Goal: Information Seeking & Learning: Learn about a topic

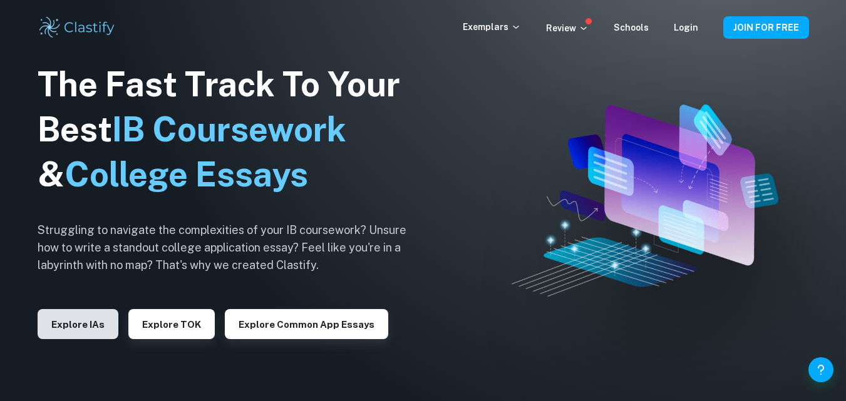
click at [74, 335] on button "Explore IAs" at bounding box center [78, 324] width 81 height 30
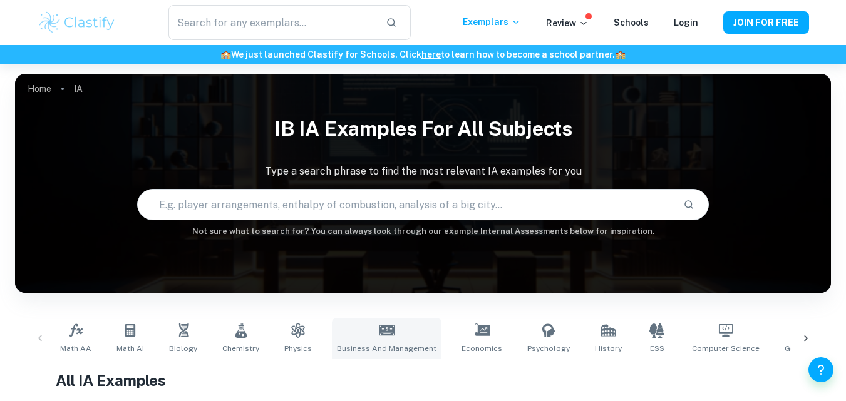
scroll to position [150, 0]
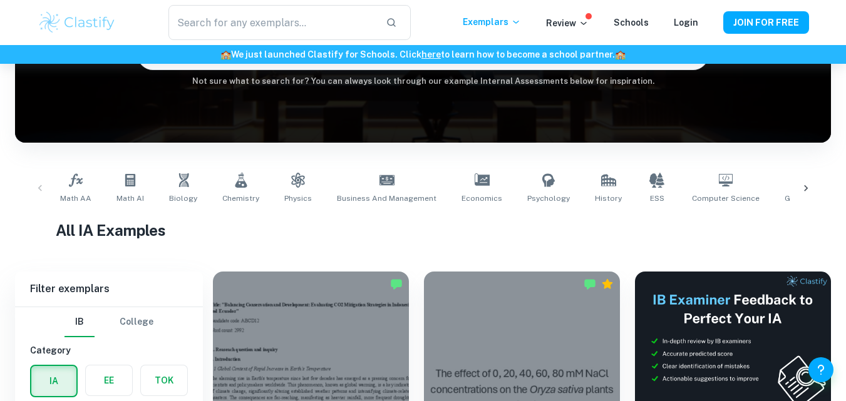
click at [803, 186] on icon at bounding box center [805, 188] width 13 height 13
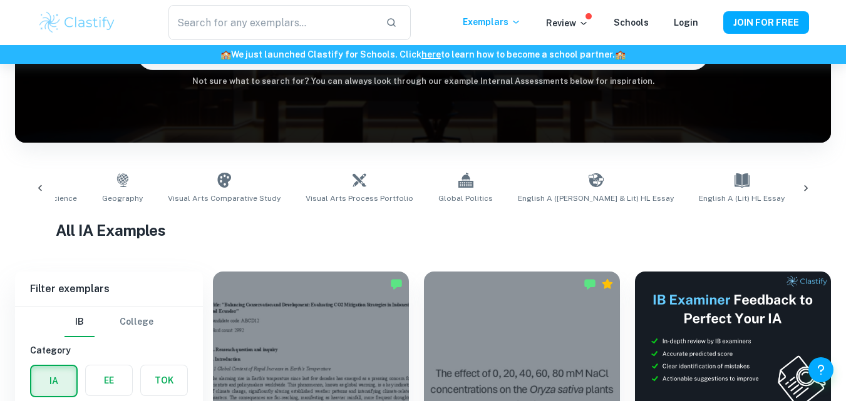
scroll to position [0, 703]
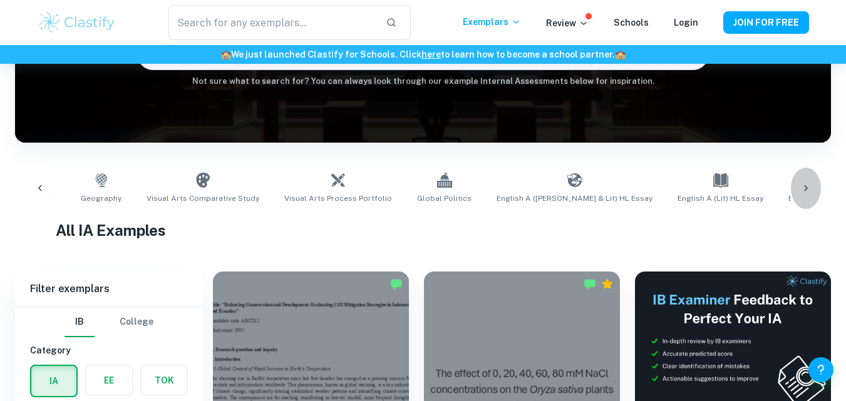
click at [807, 190] on icon at bounding box center [805, 188] width 13 height 13
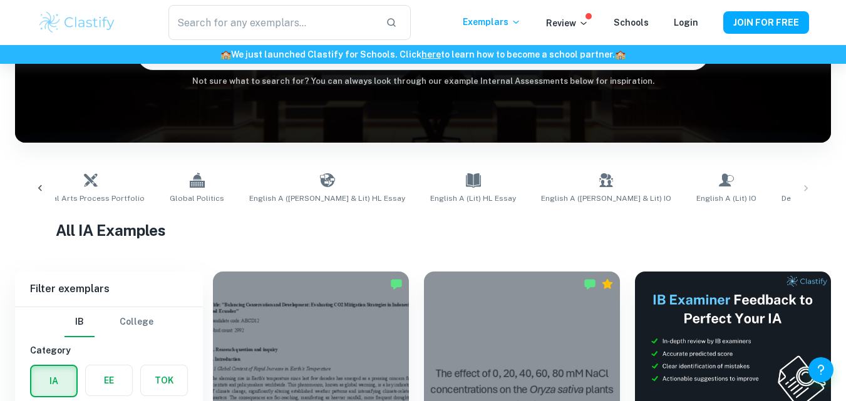
scroll to position [0, 951]
click at [425, 180] on link "English A (Lit) HL Essay" at bounding box center [473, 188] width 96 height 41
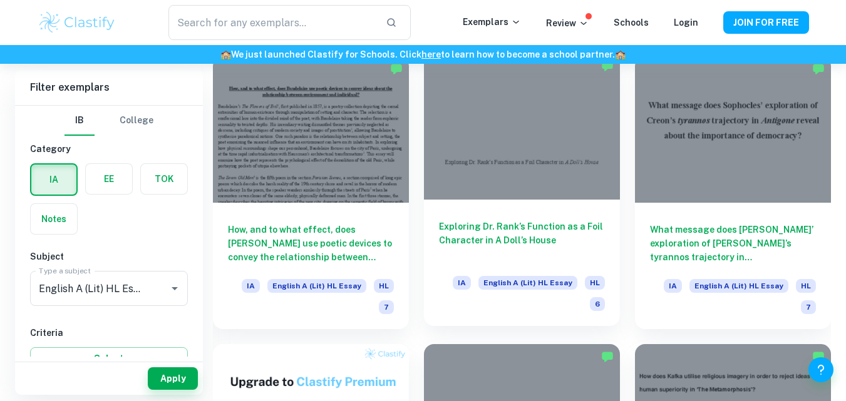
scroll to position [655, 0]
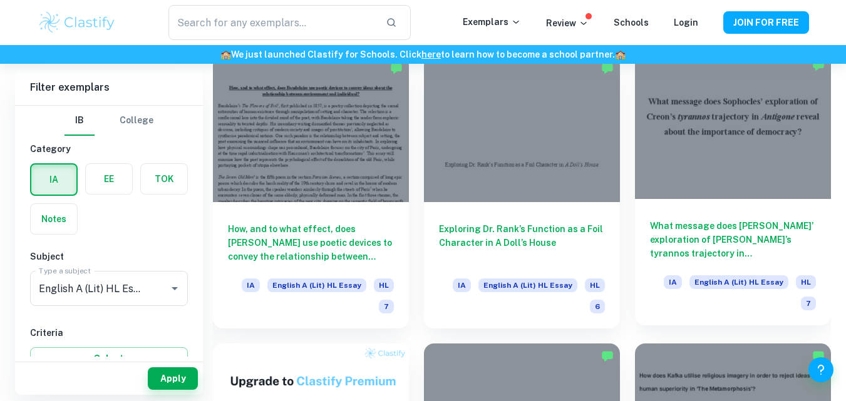
click at [707, 101] on div at bounding box center [733, 126] width 196 height 147
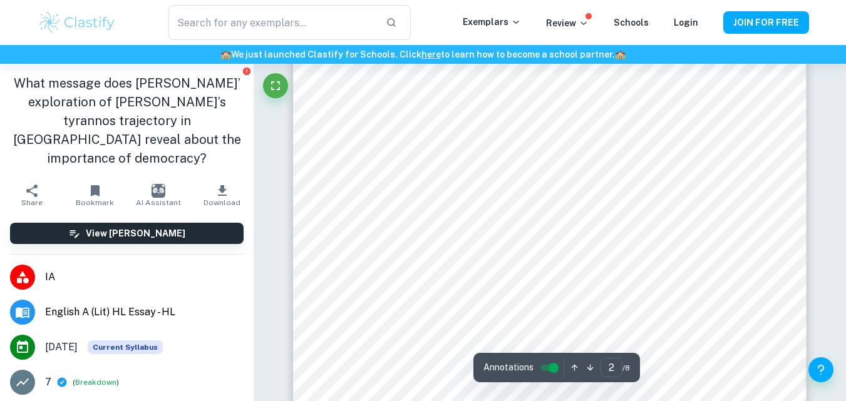
scroll to position [788, 0]
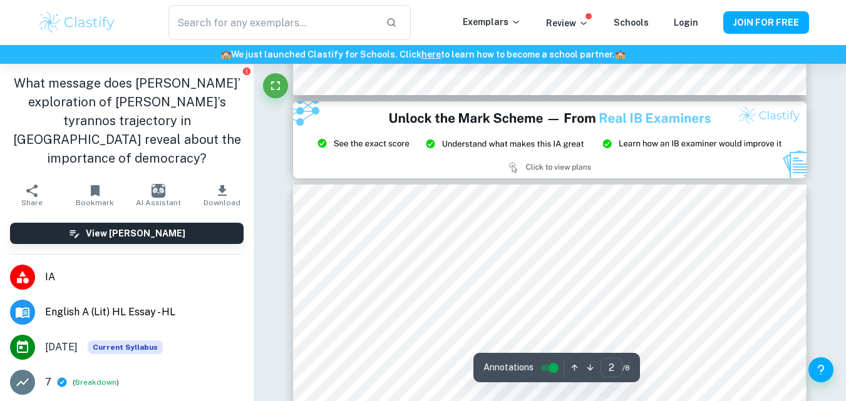
type input "3"
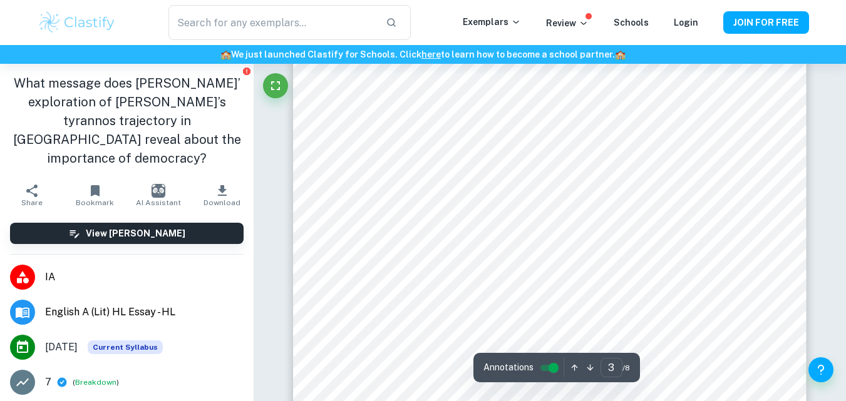
scroll to position [1804, 0]
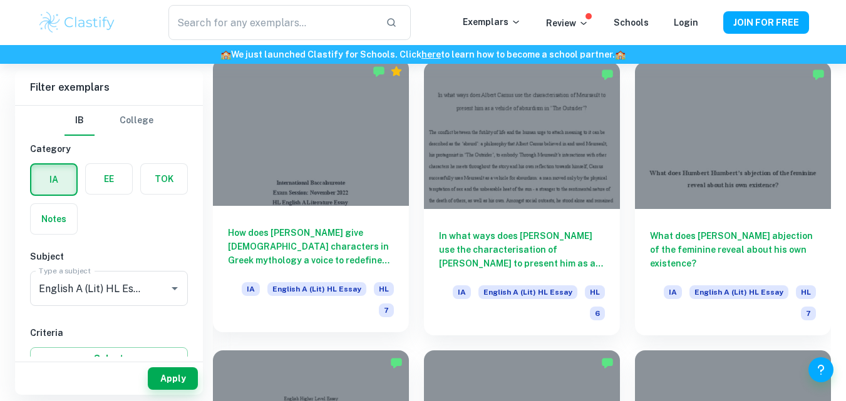
scroll to position [1227, 0]
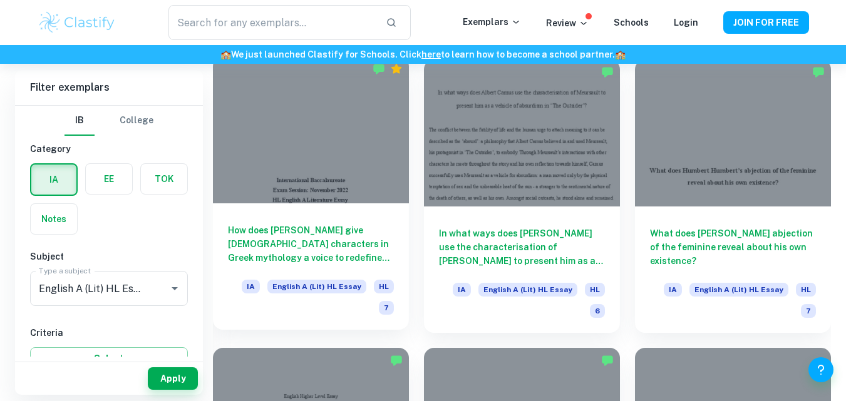
click at [317, 153] on div at bounding box center [311, 129] width 196 height 147
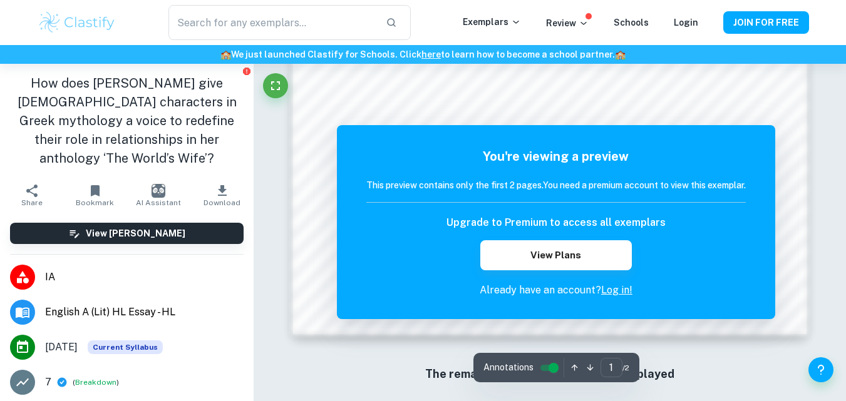
scroll to position [1216, 0]
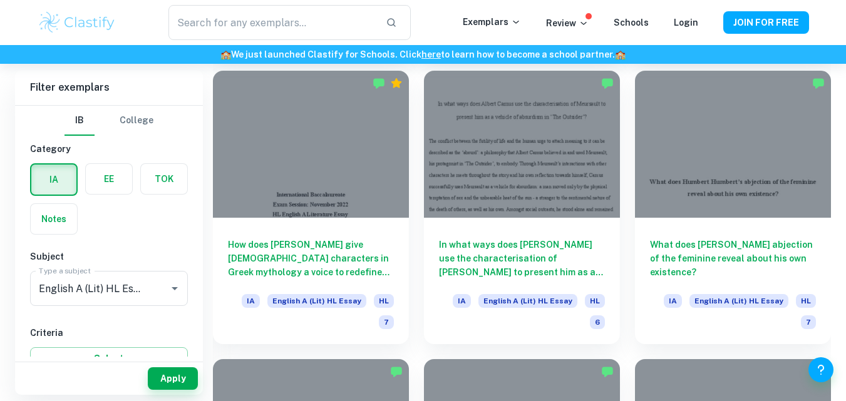
scroll to position [1227, 0]
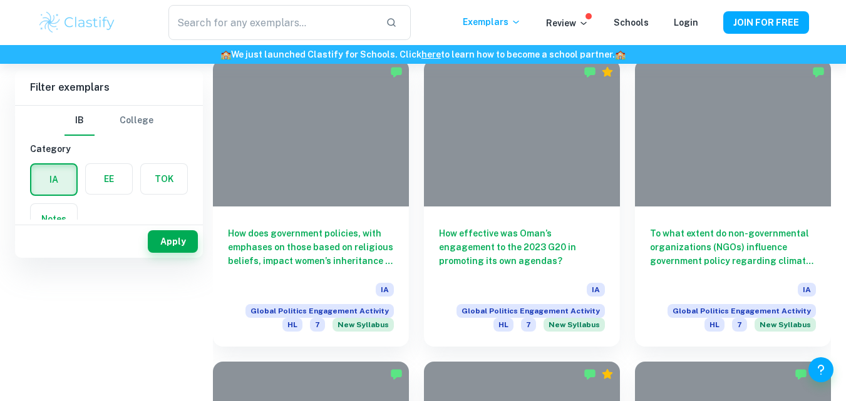
scroll to position [150, 0]
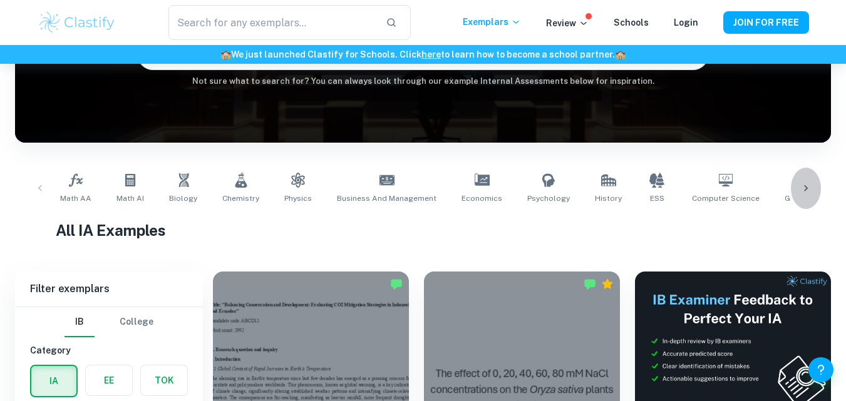
click at [805, 189] on icon at bounding box center [805, 188] width 13 height 13
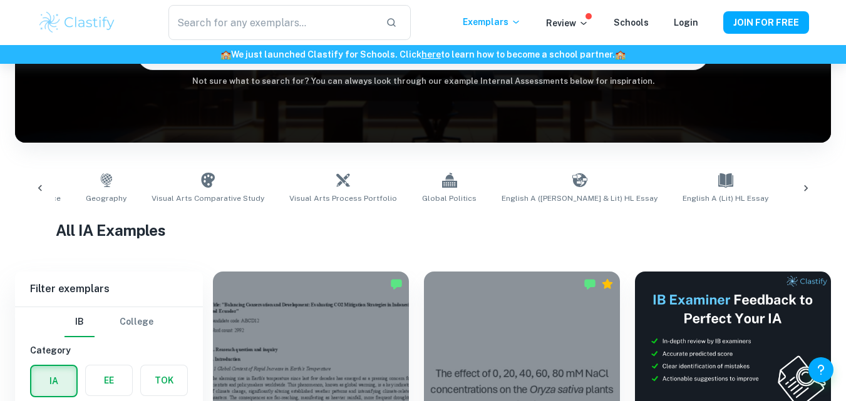
scroll to position [0, 703]
click at [805, 189] on icon at bounding box center [805, 188] width 13 height 13
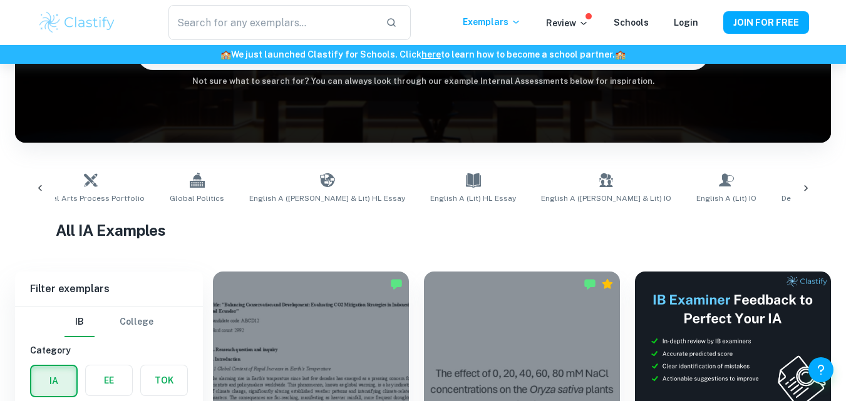
scroll to position [0, 951]
click at [805, 189] on div "Math AA Math AI Biology Chemistry Physics Business and Management Economics Psy…" at bounding box center [422, 188] width 795 height 41
click at [43, 188] on icon at bounding box center [40, 188] width 13 height 13
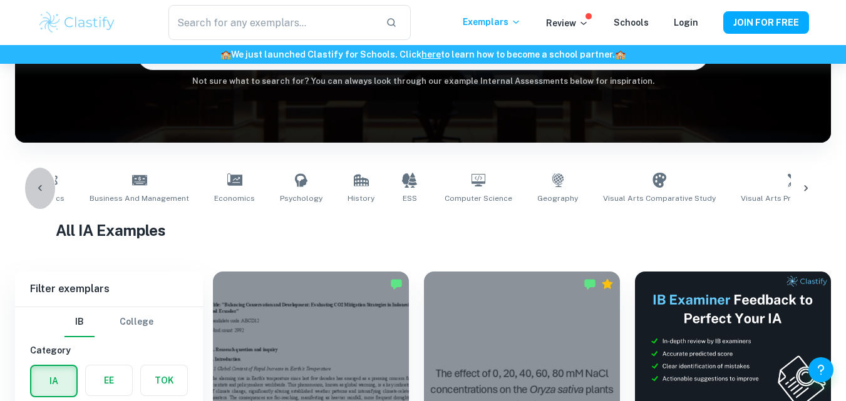
click at [43, 188] on icon at bounding box center [40, 188] width 13 height 13
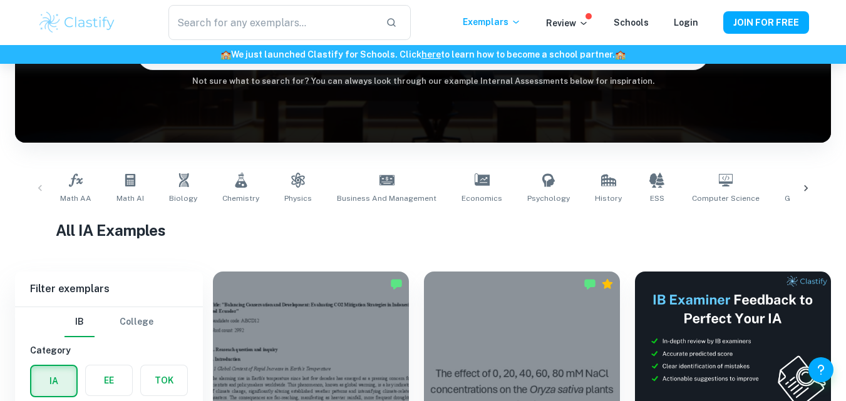
scroll to position [0, 0]
click at [139, 192] on link "Math AI" at bounding box center [130, 188] width 38 height 41
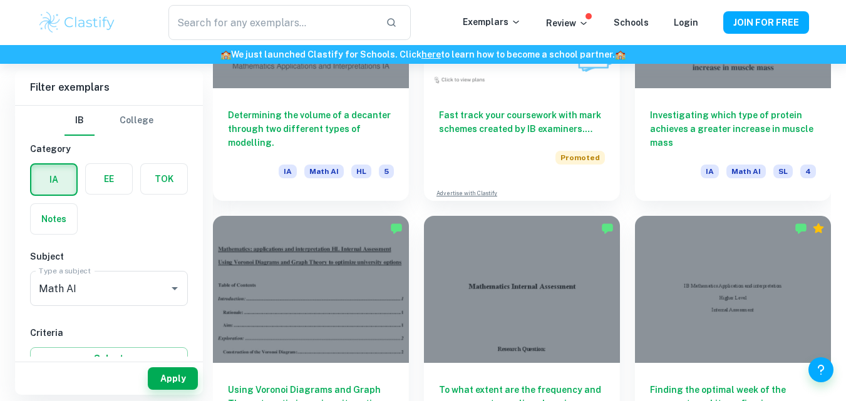
scroll to position [2404, 0]
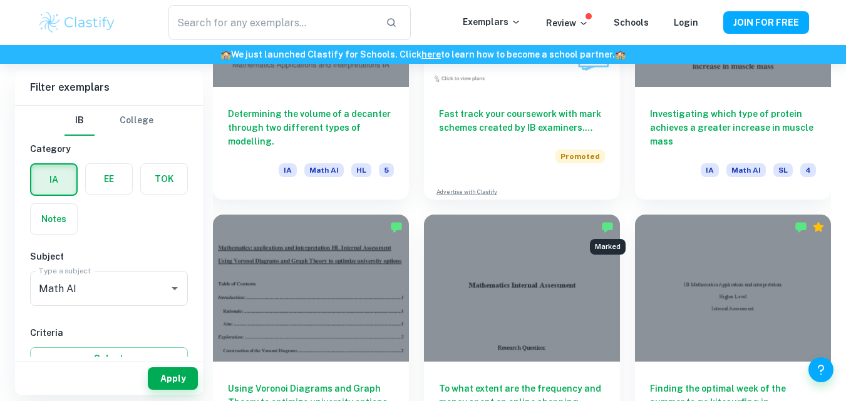
click at [606, 229] on img "Marked" at bounding box center [607, 227] width 13 height 13
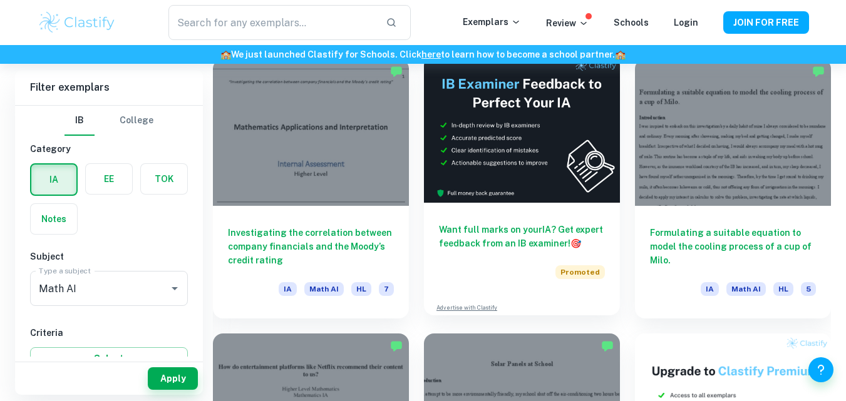
scroll to position [3460, 0]
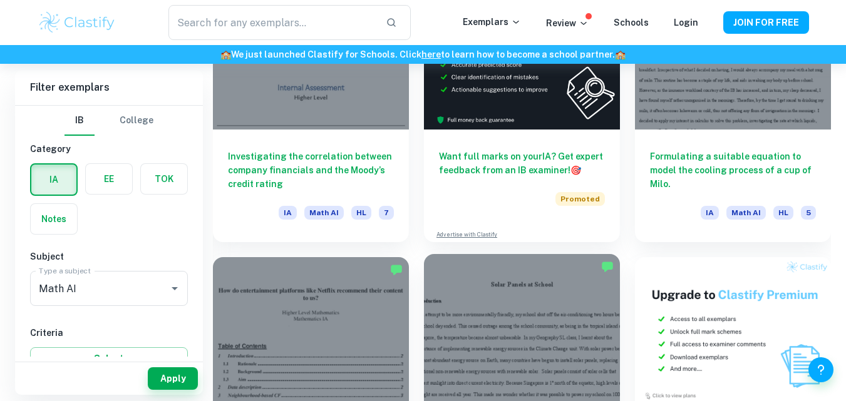
click at [607, 314] on div at bounding box center [522, 327] width 196 height 147
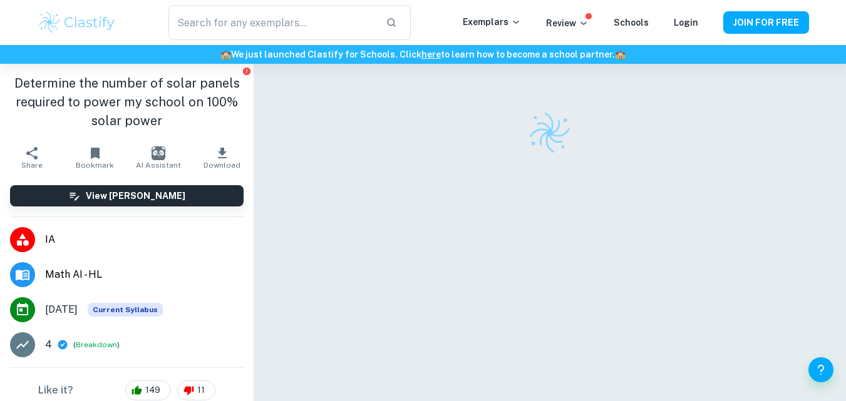
scroll to position [19, 0]
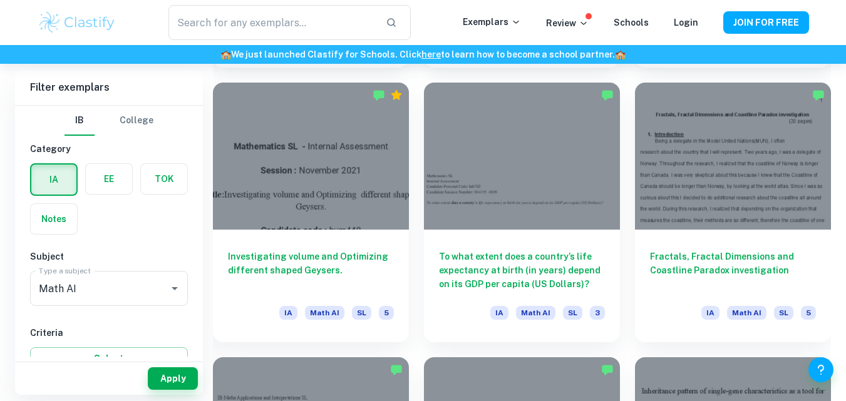
scroll to position [5556, 0]
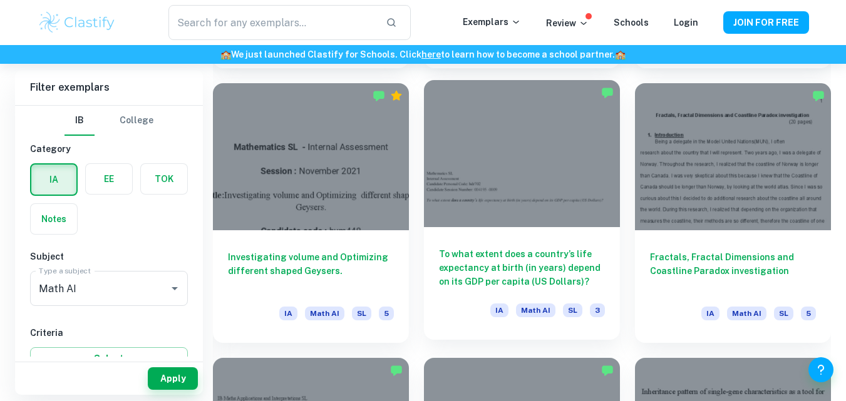
click at [555, 130] on div at bounding box center [522, 153] width 196 height 147
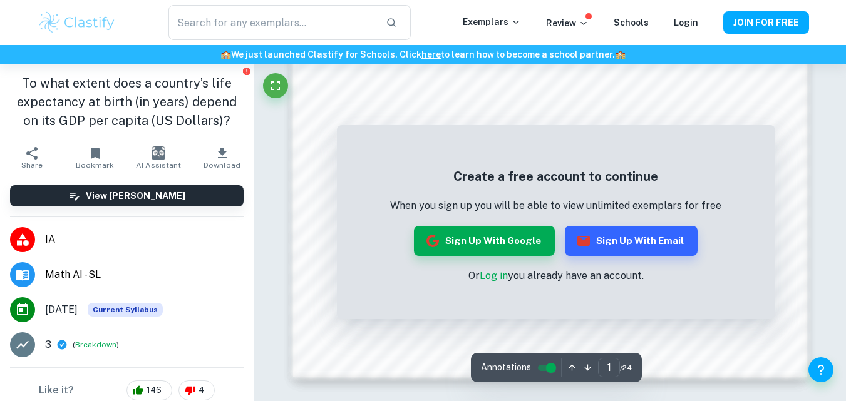
scroll to position [1420, 0]
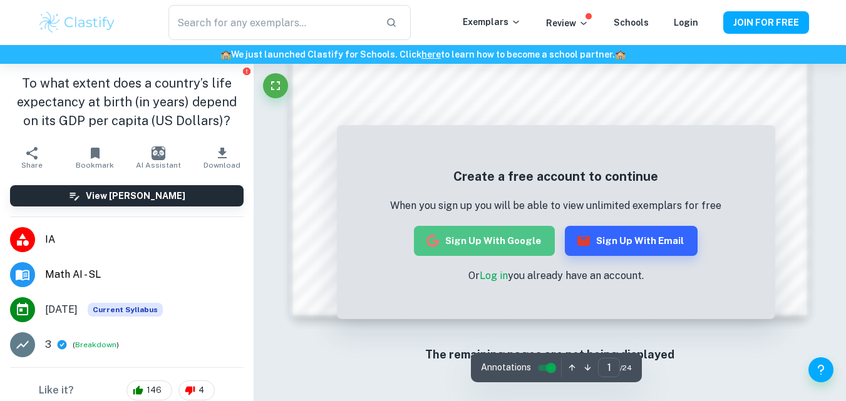
click at [517, 244] on button "Sign up with Google" at bounding box center [484, 241] width 141 height 30
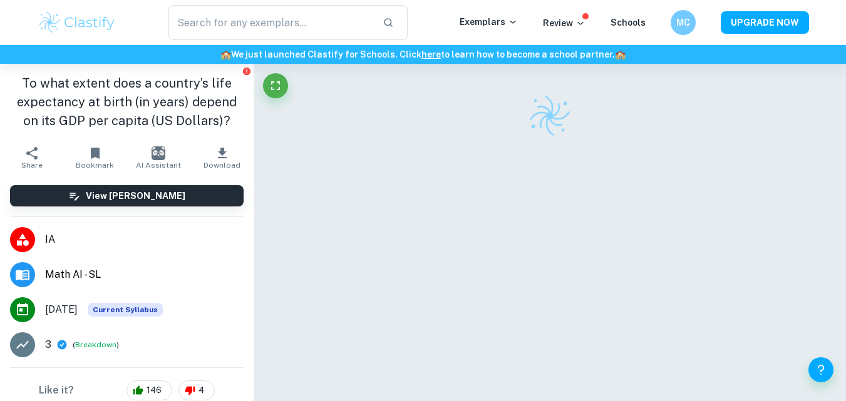
scroll to position [64, 0]
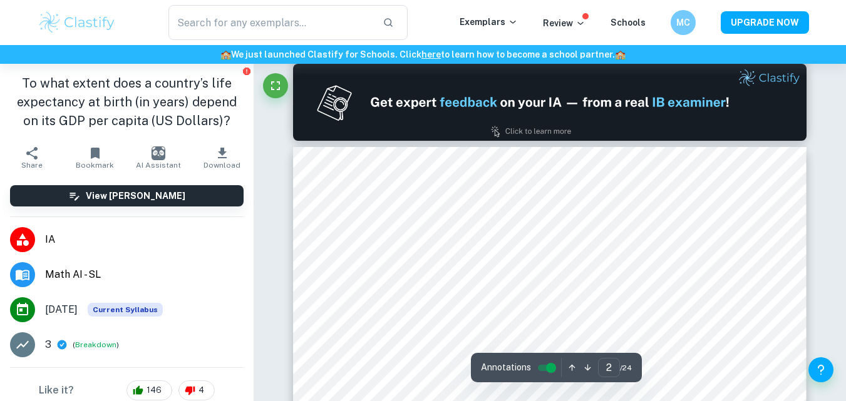
type input "2"
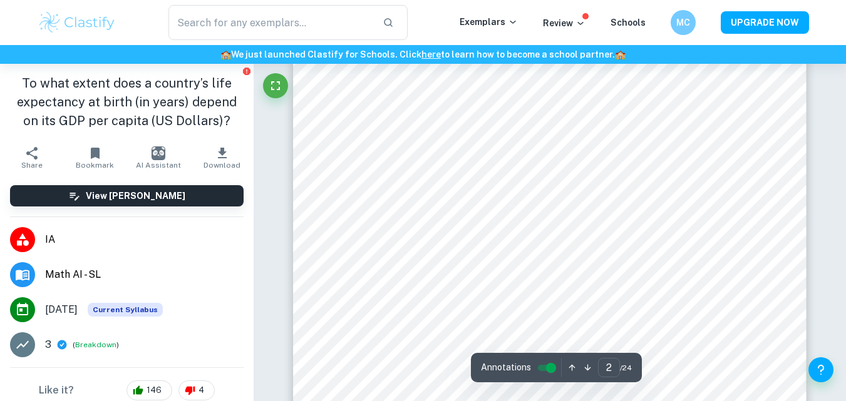
scroll to position [1342, 0]
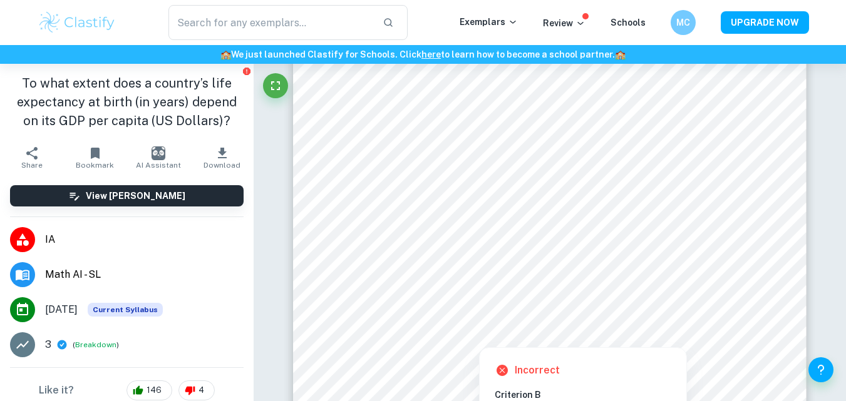
click at [498, 138] on div at bounding box center [549, 139] width 398 height 19
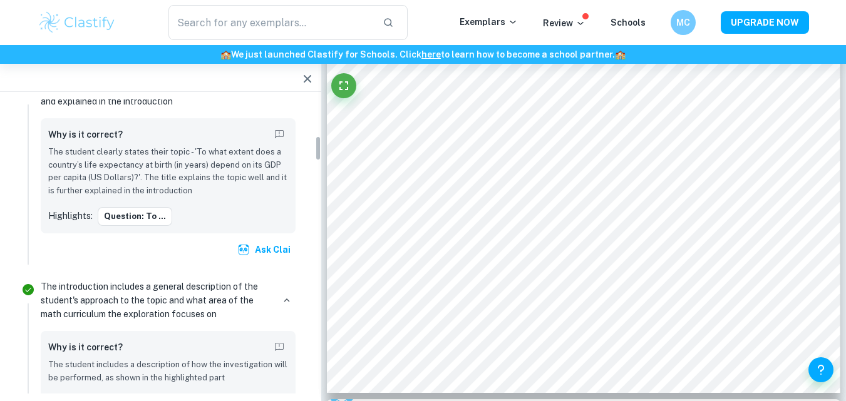
scroll to position [0, 0]
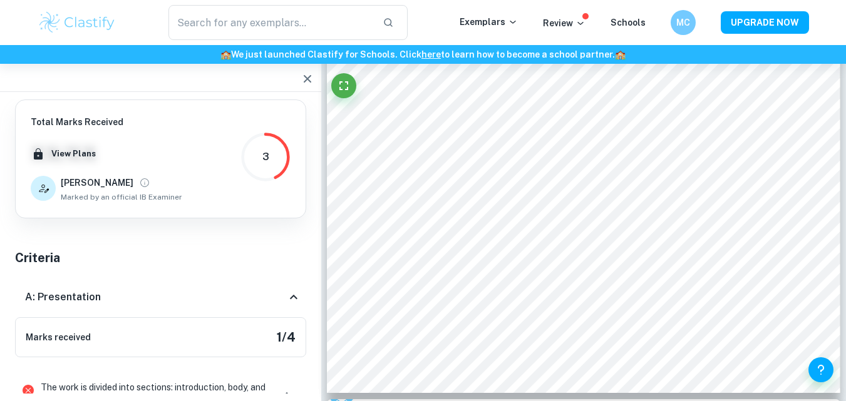
click at [47, 182] on icon at bounding box center [43, 189] width 14 height 14
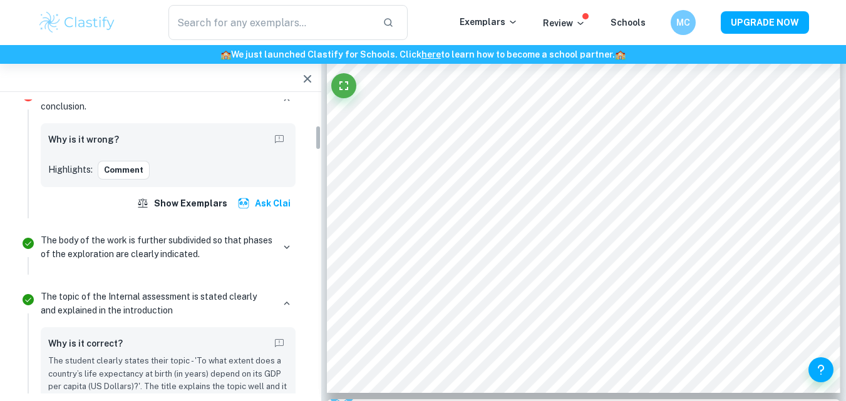
scroll to position [295, 0]
click at [102, 205] on div "Show exemplars Ask Clai" at bounding box center [168, 203] width 255 height 23
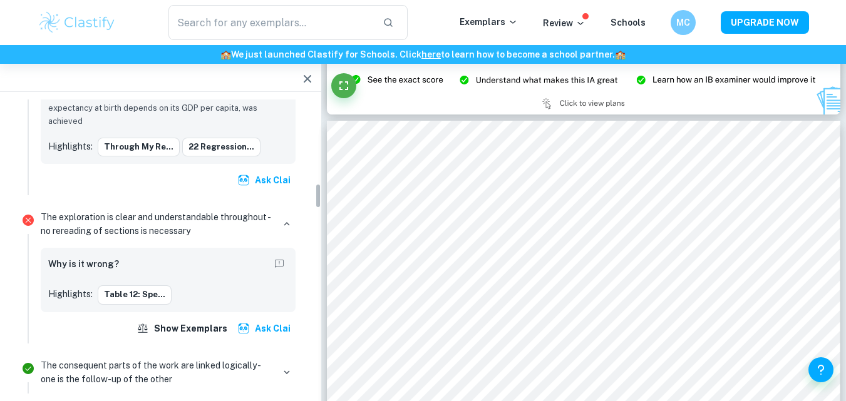
scroll to position [974, 0]
click at [136, 292] on button "Table 12: Spe..." at bounding box center [135, 294] width 74 height 19
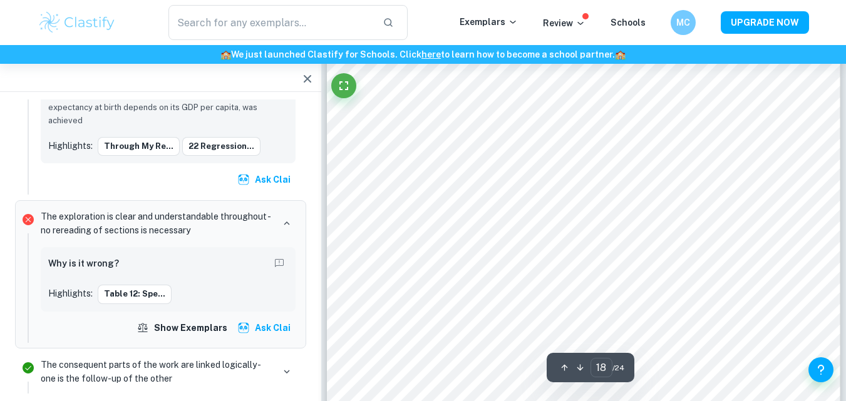
scroll to position [15084, 0]
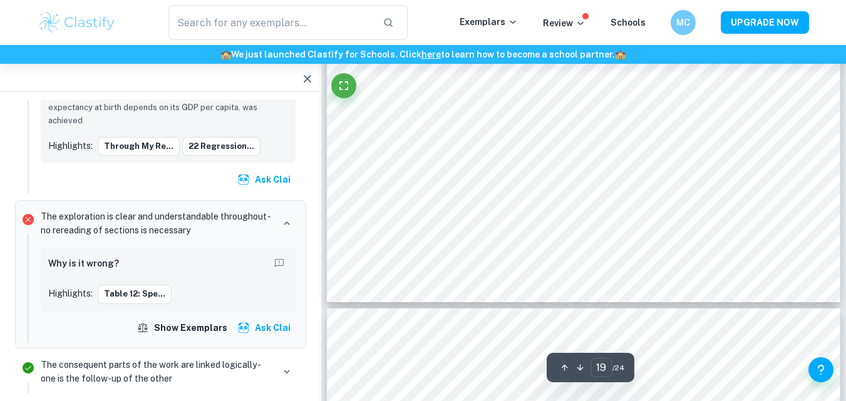
type input "20"
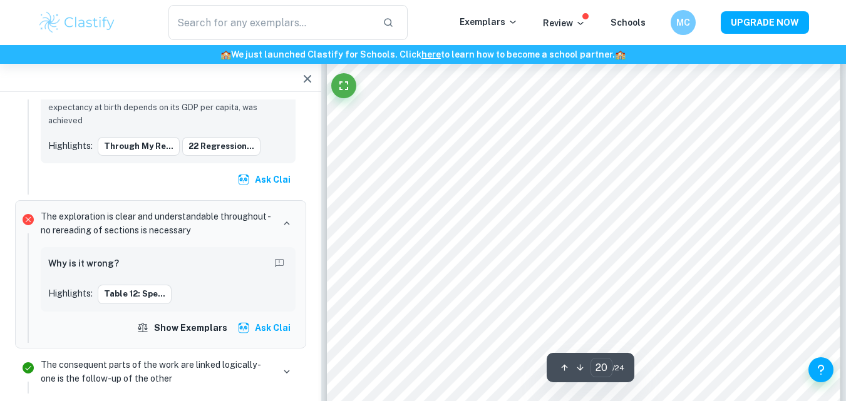
scroll to position [16348, 0]
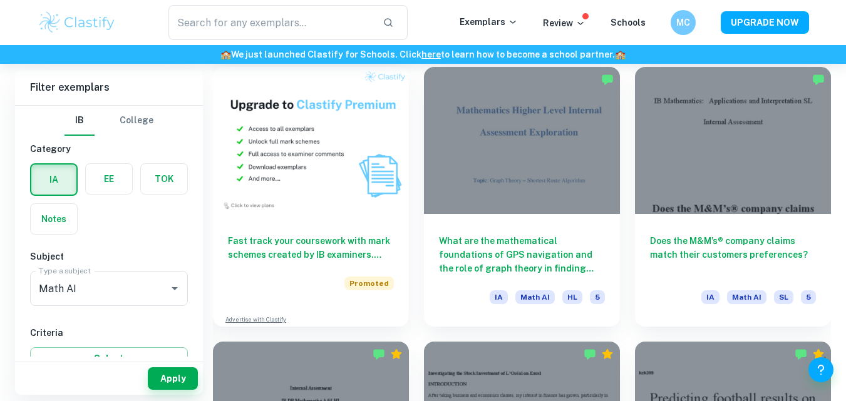
scroll to position [904, 0]
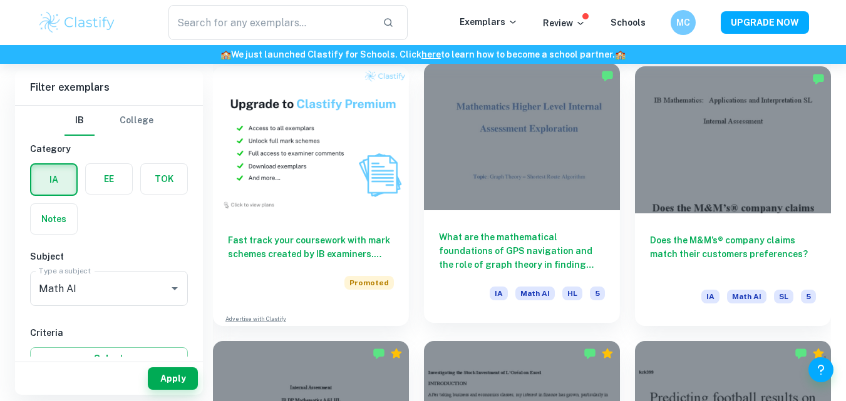
click at [594, 226] on div "What are the mathematical foundations of GPS navigation and the role of graph t…" at bounding box center [522, 266] width 196 height 113
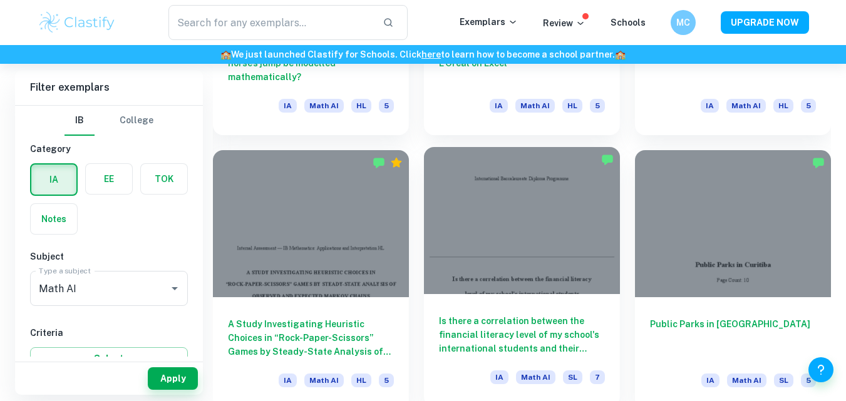
scroll to position [1372, 0]
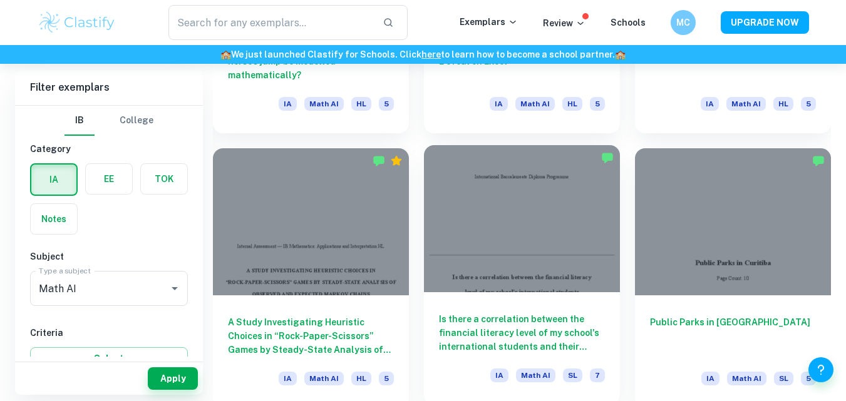
click at [546, 265] on div at bounding box center [522, 218] width 196 height 147
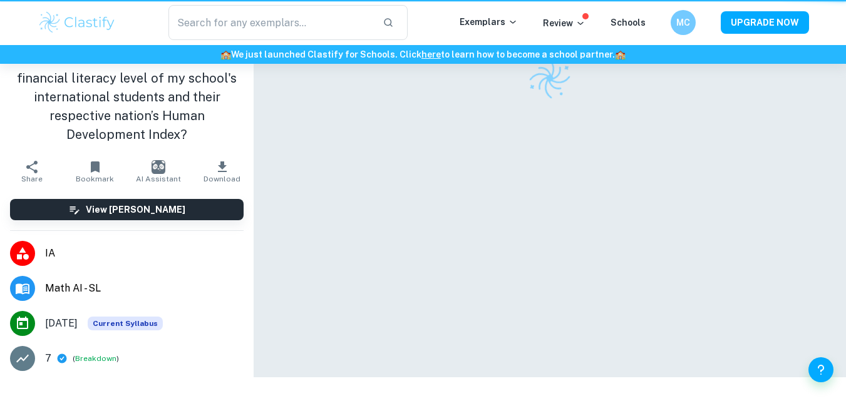
scroll to position [18, 0]
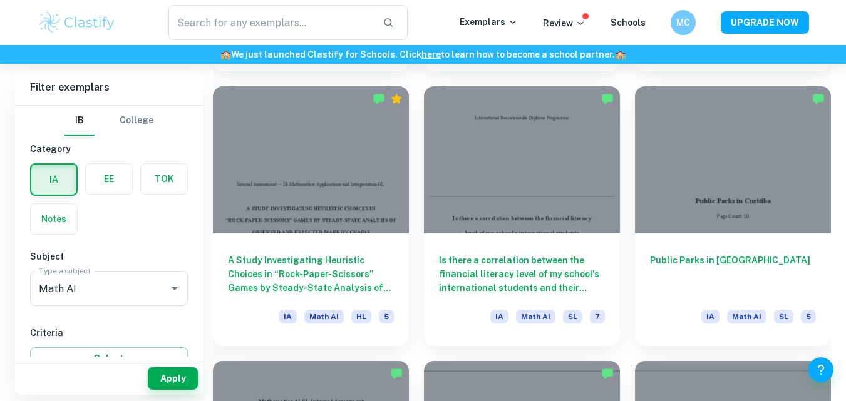
scroll to position [1435, 0]
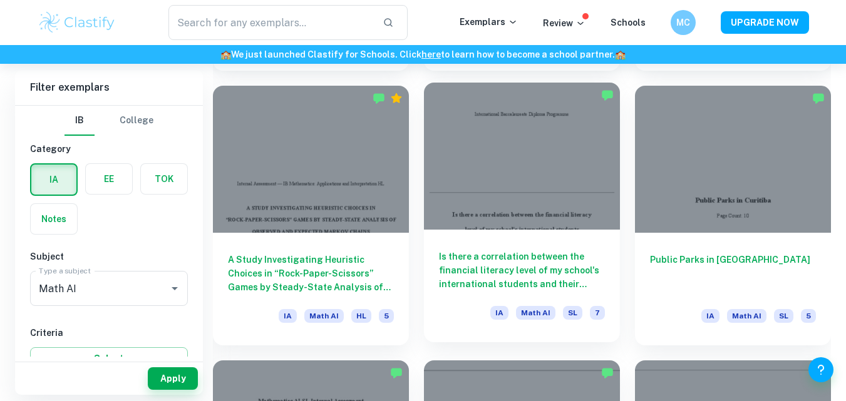
click at [524, 225] on div at bounding box center [522, 156] width 196 height 147
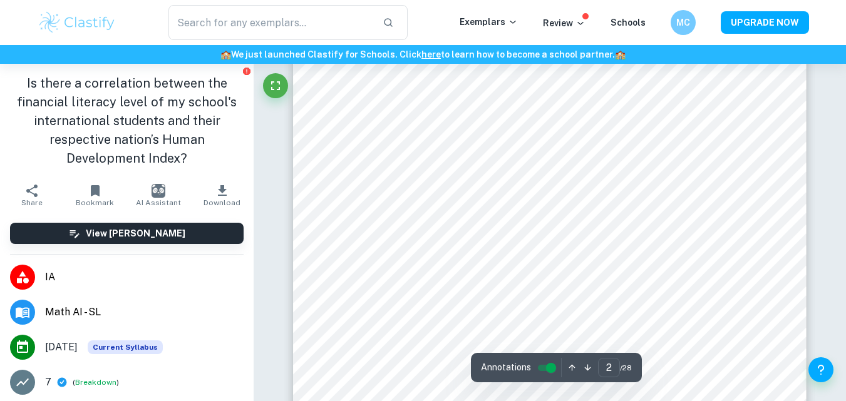
scroll to position [786, 0]
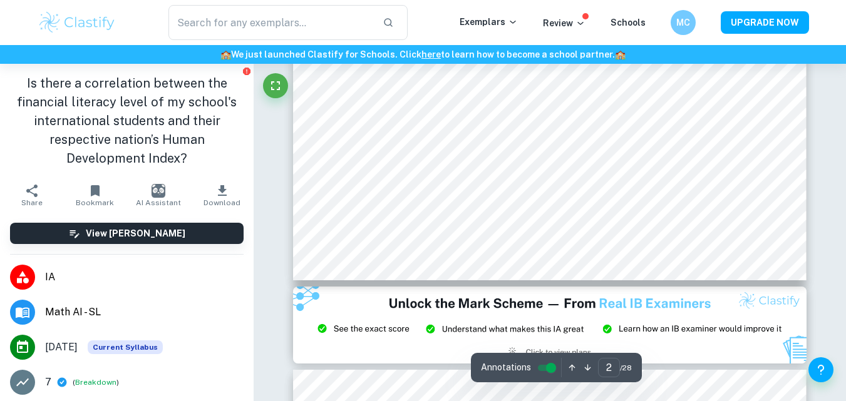
type input "3"
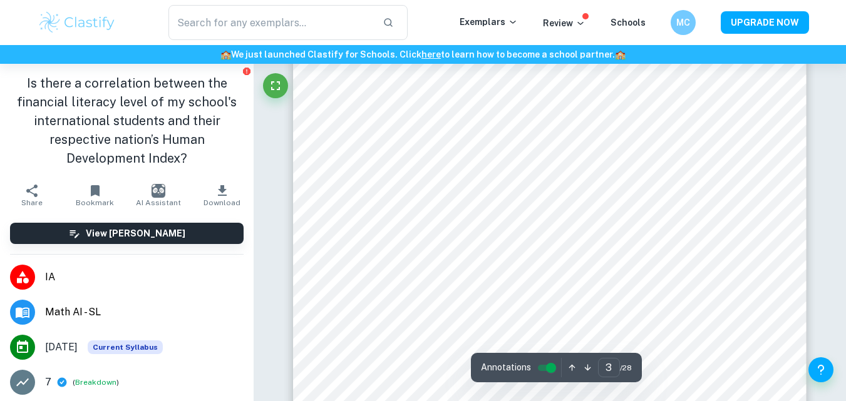
scroll to position [1770, 0]
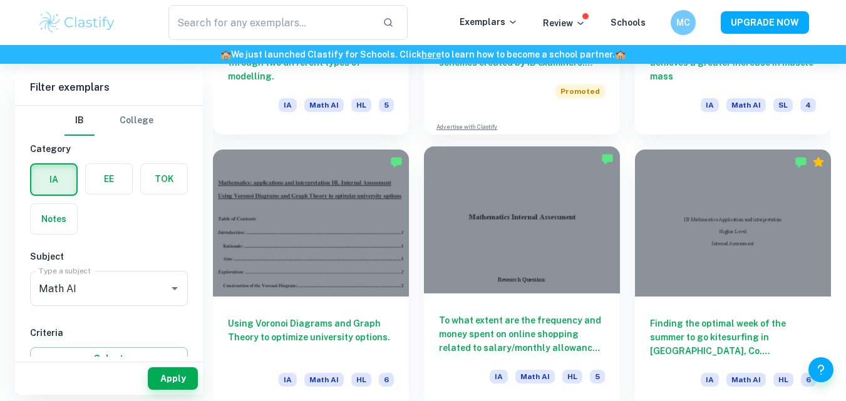
scroll to position [2475, 0]
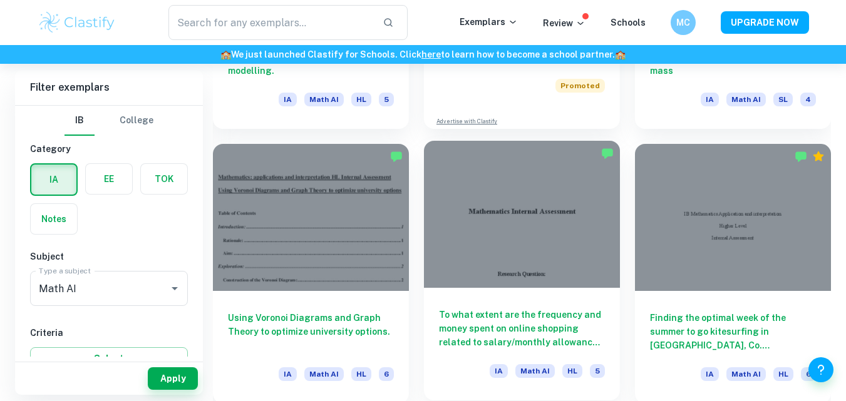
click at [536, 181] on div at bounding box center [522, 214] width 196 height 147
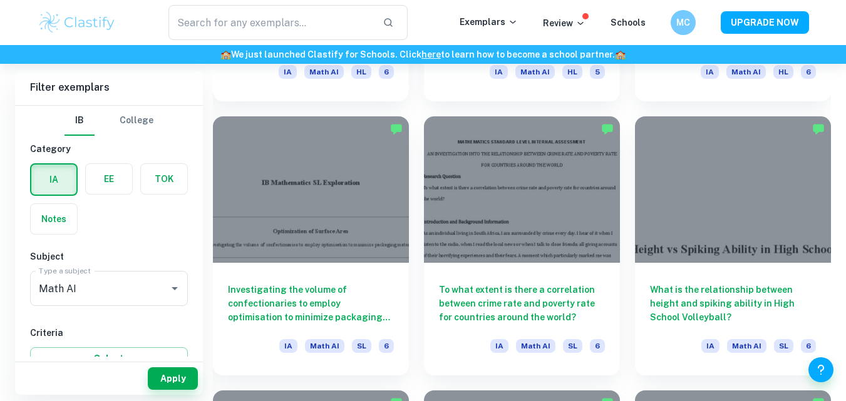
scroll to position [2825, 0]
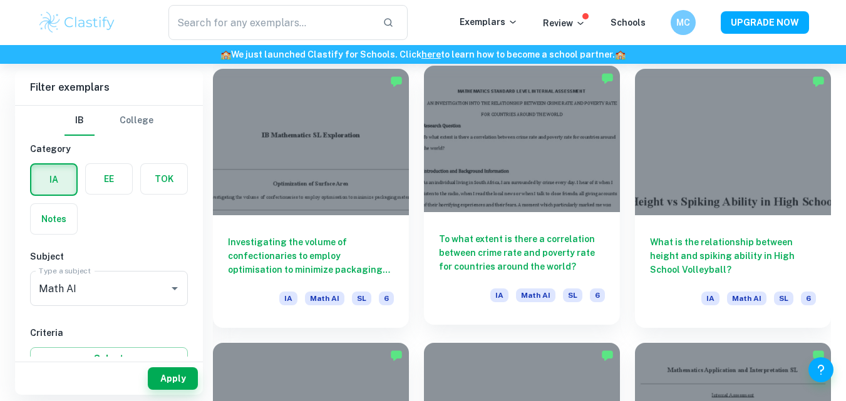
click at [448, 162] on div at bounding box center [522, 139] width 196 height 147
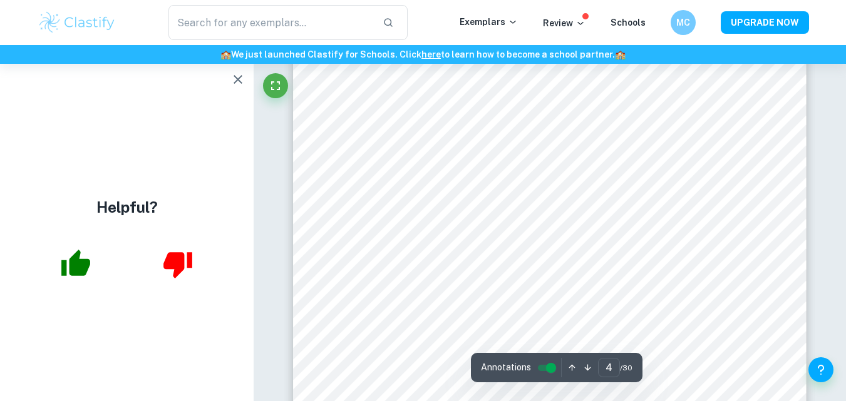
scroll to position [2325, 0]
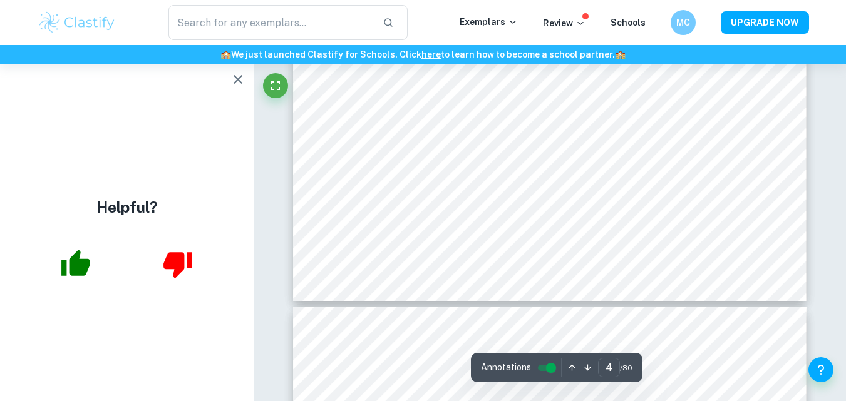
type input "5"
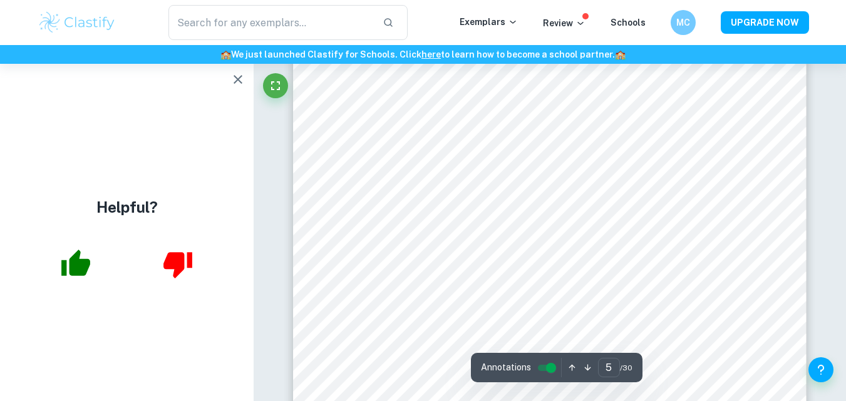
scroll to position [3218, 0]
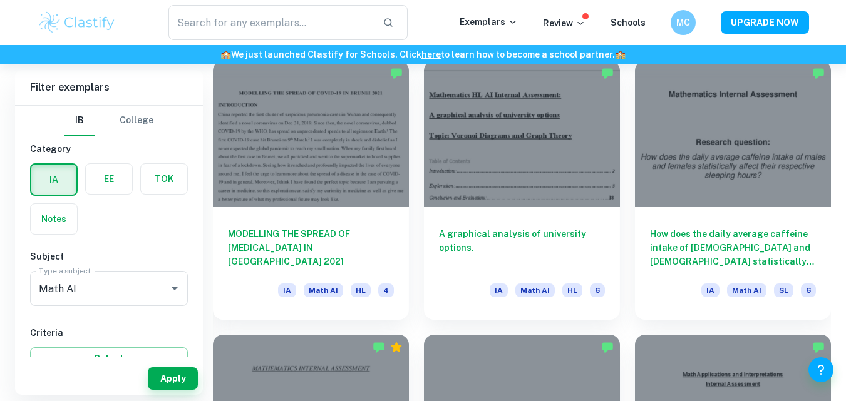
scroll to position [3941, 0]
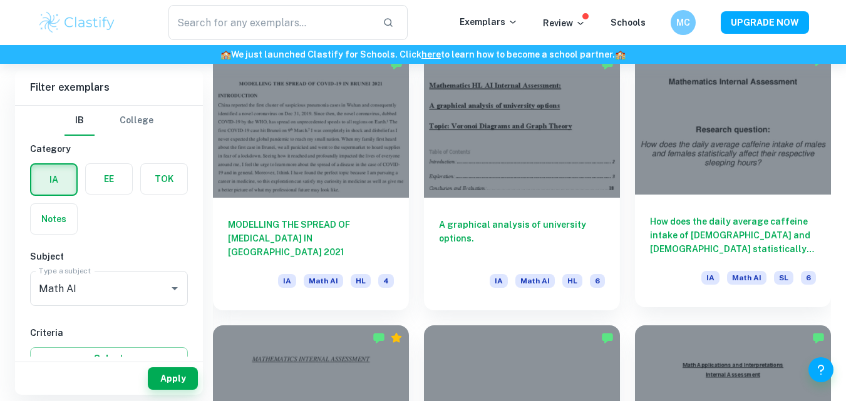
click at [723, 169] on div at bounding box center [733, 121] width 196 height 147
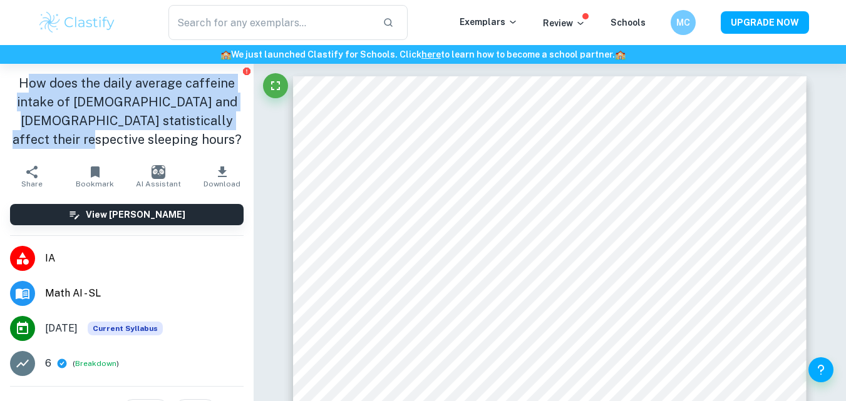
drag, startPoint x: 23, startPoint y: 82, endPoint x: 168, endPoint y: 135, distance: 154.6
click at [168, 135] on h1 "How does the daily average caffeine intake of [DEMOGRAPHIC_DATA] and [DEMOGRAPH…" at bounding box center [126, 111] width 233 height 75
copy h1 "ow does the daily average caffeine intake of males and females statistically af…"
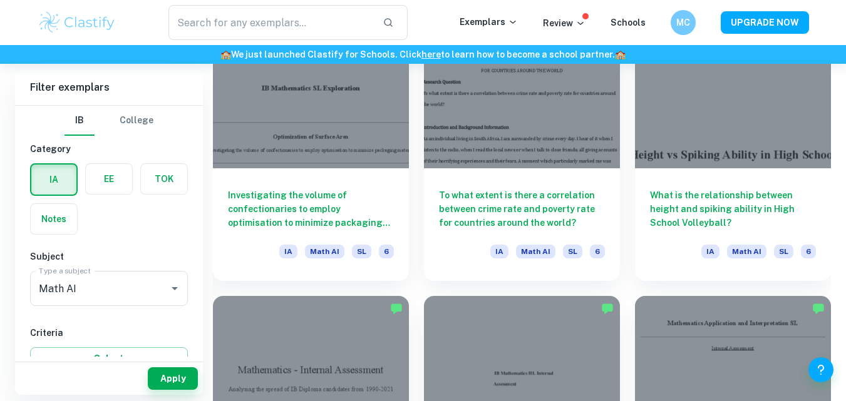
scroll to position [2872, 0]
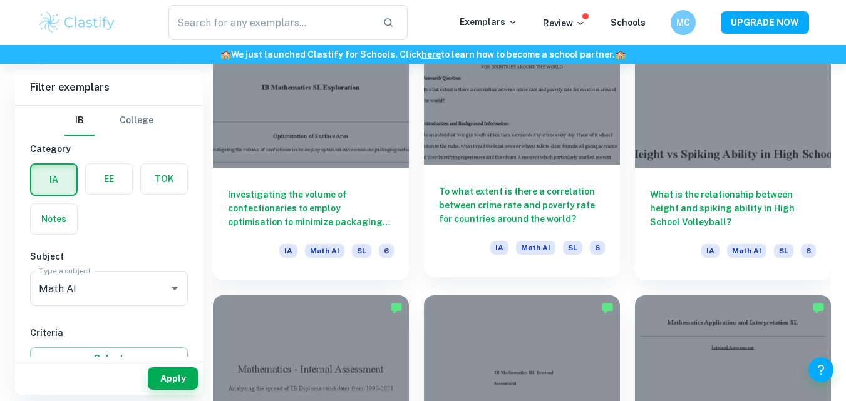
click at [534, 82] on div at bounding box center [522, 91] width 196 height 147
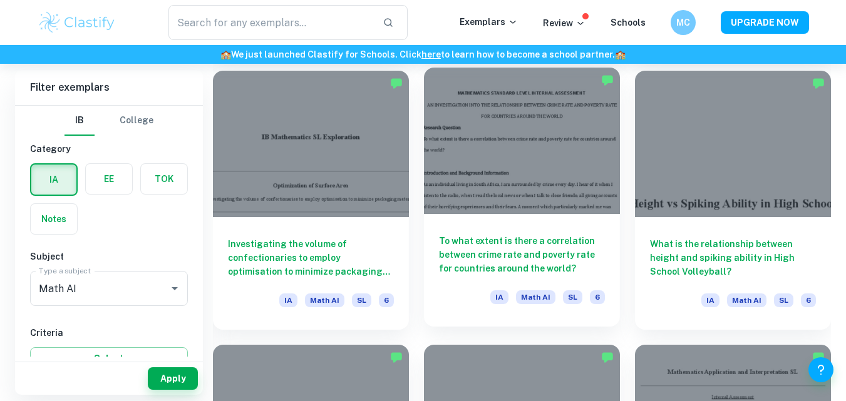
scroll to position [2821, 0]
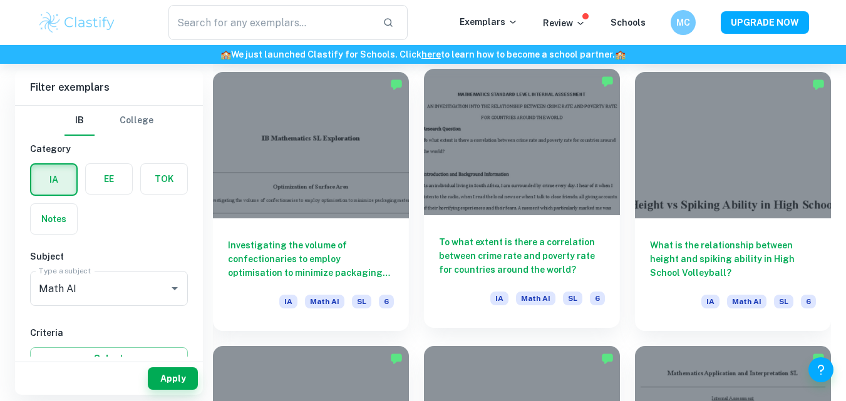
click at [497, 108] on div at bounding box center [522, 142] width 196 height 147
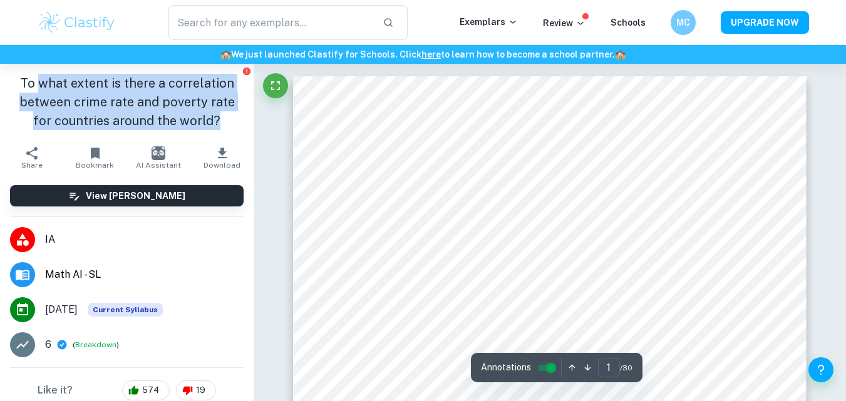
drag, startPoint x: 34, startPoint y: 83, endPoint x: 224, endPoint y: 125, distance: 194.7
click at [224, 125] on h1 "To what extent is there a correlation between crime rate and poverty rate for c…" at bounding box center [126, 102] width 233 height 56
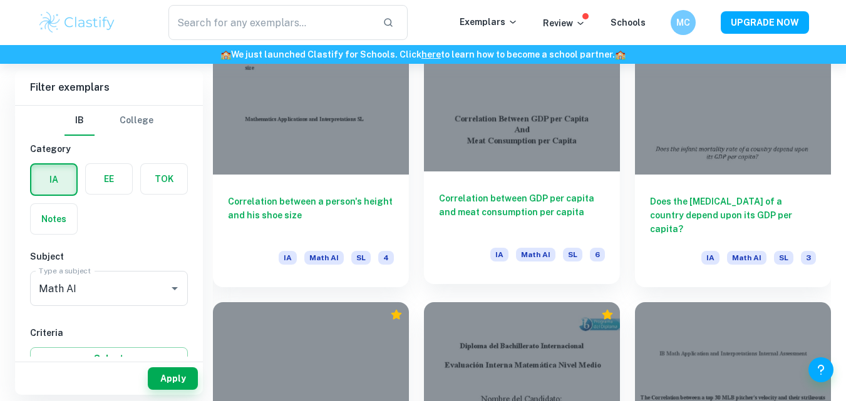
scroll to position [6984, 0]
click at [449, 88] on div at bounding box center [522, 99] width 196 height 147
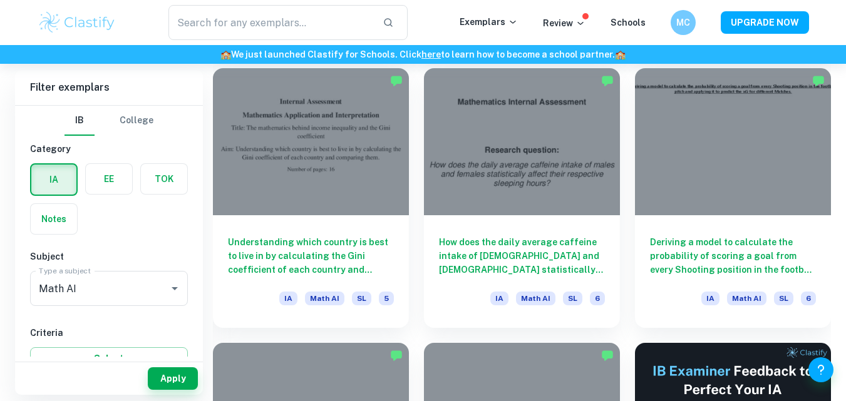
scroll to position [4447, 0]
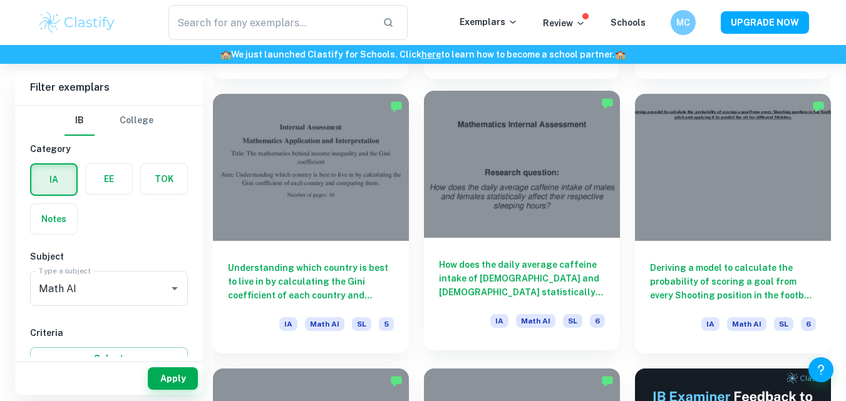
click at [543, 145] on div at bounding box center [522, 164] width 196 height 147
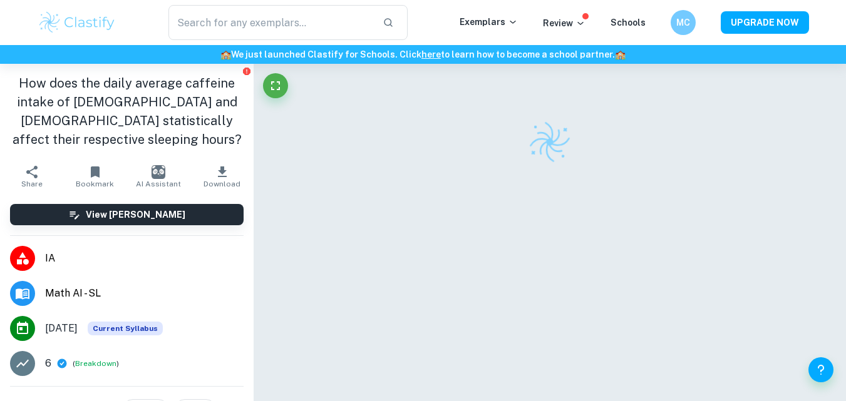
scroll to position [164, 0]
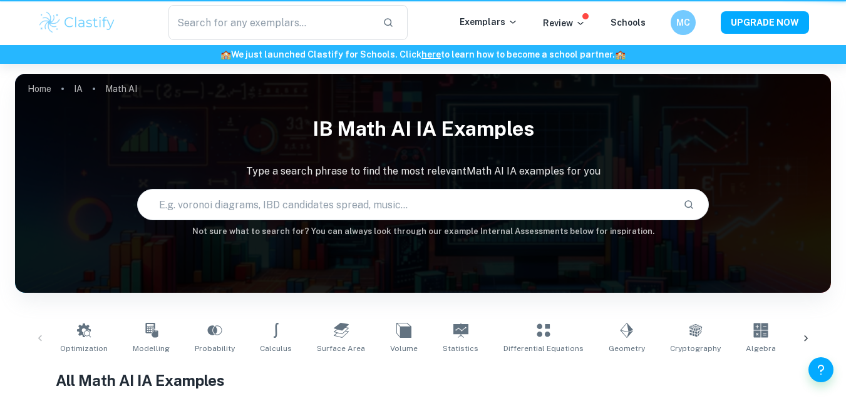
scroll to position [4447, 0]
